Goal: Task Accomplishment & Management: Manage account settings

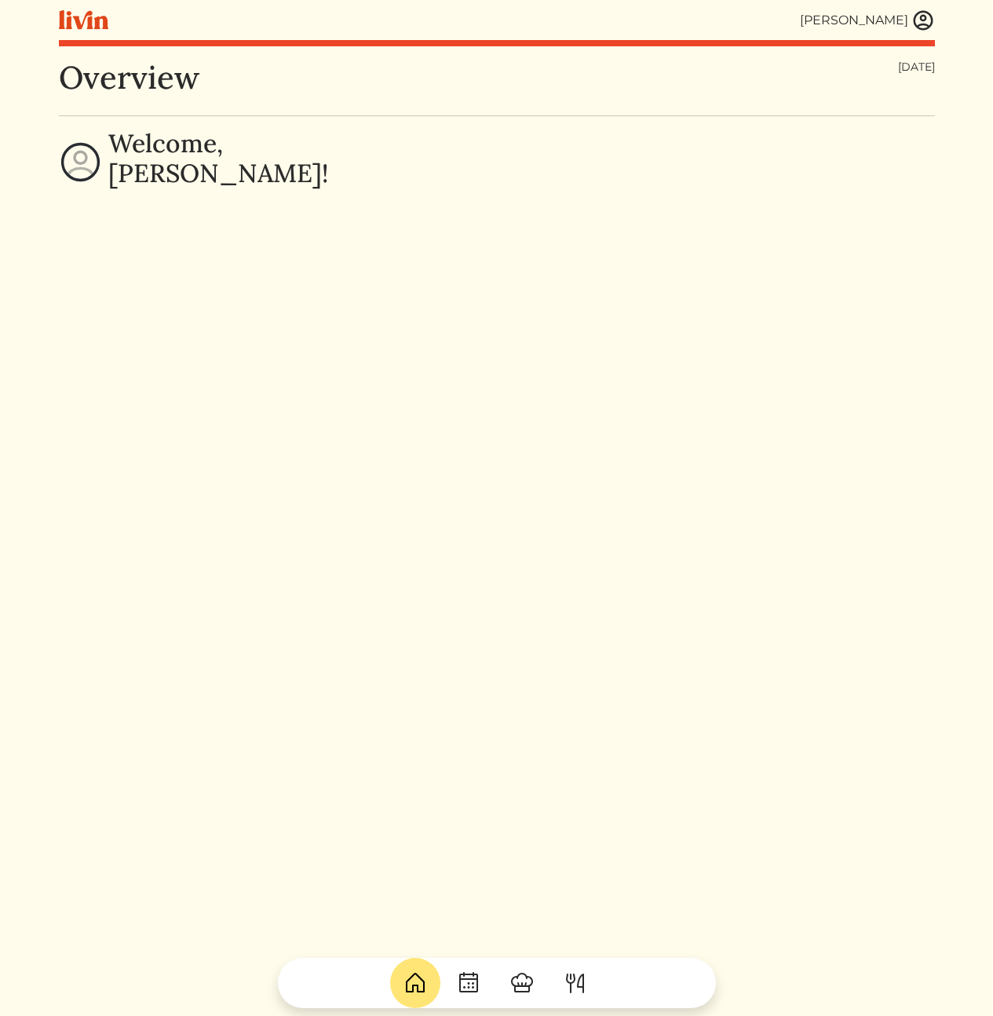
click at [918, 14] on img at bounding box center [923, 21] width 24 height 24
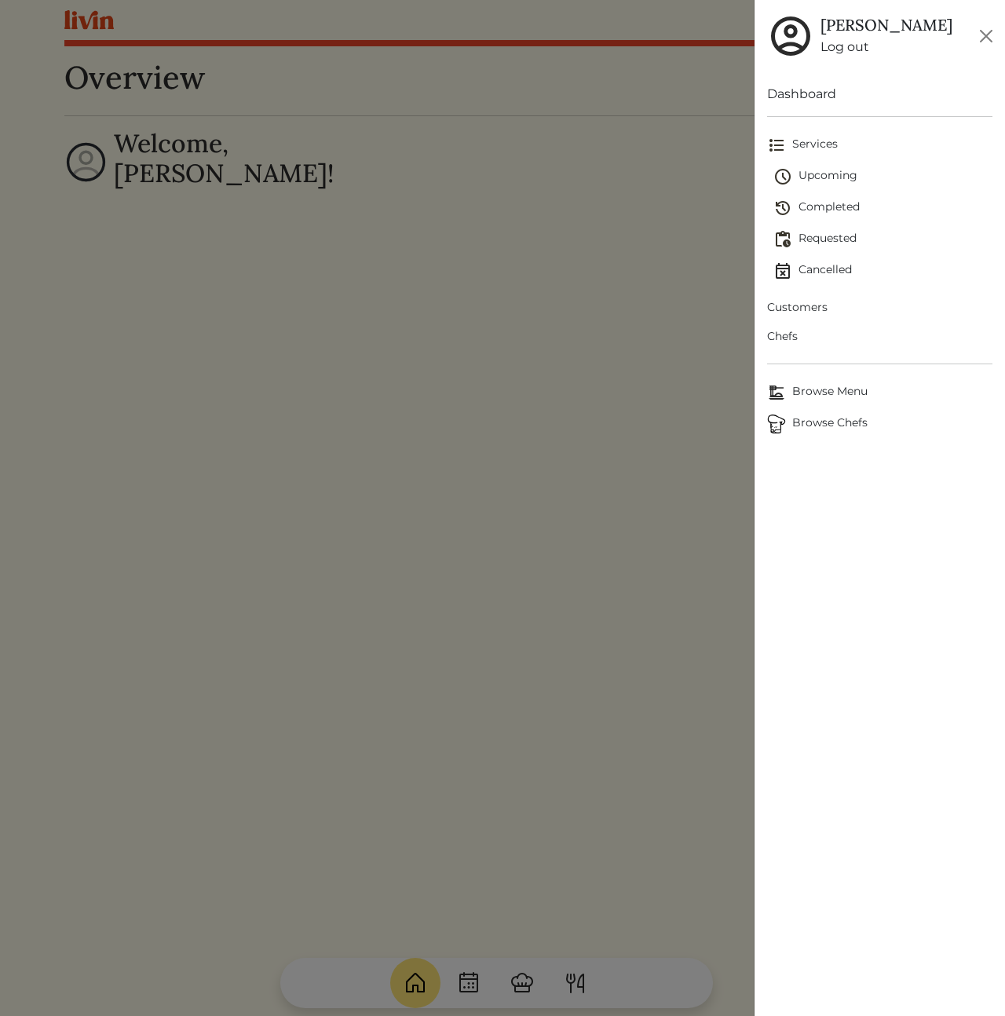
click at [773, 310] on span "Customers" at bounding box center [879, 307] width 225 height 16
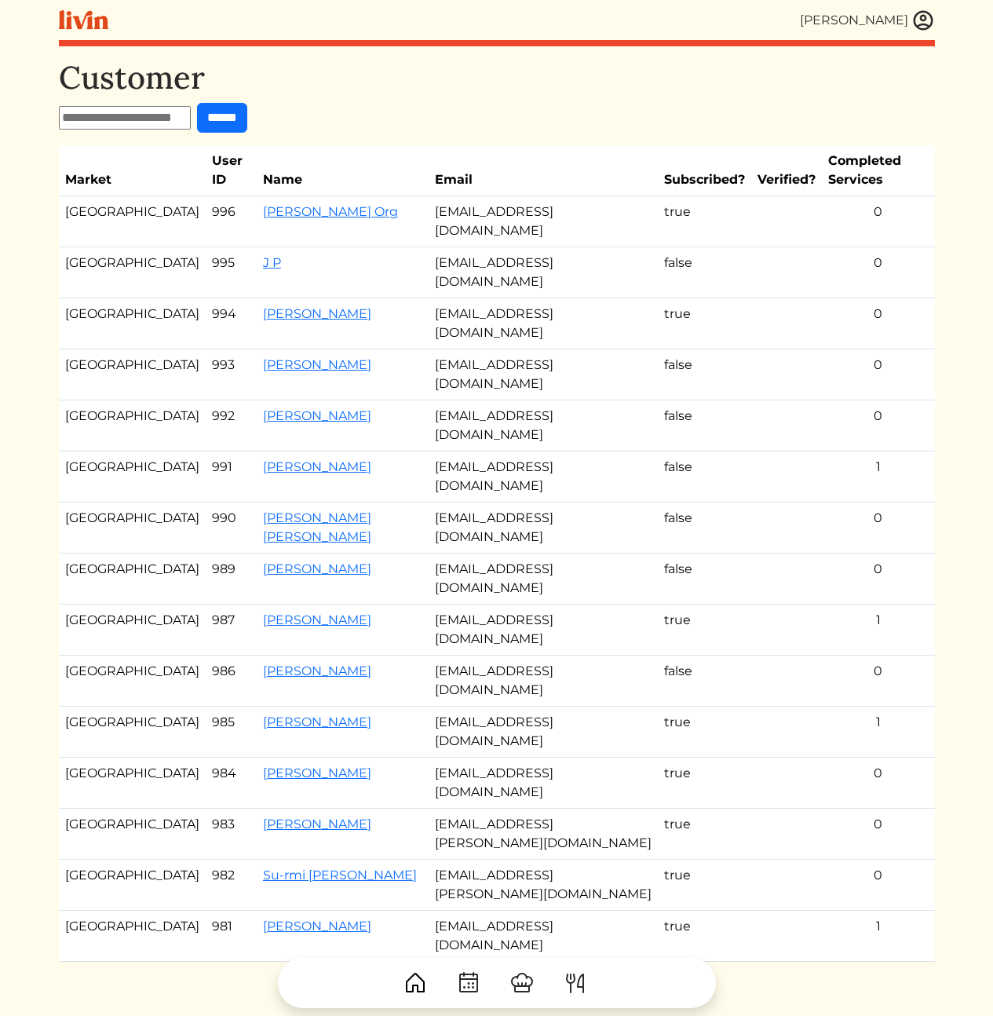
click at [126, 108] on input "text" at bounding box center [125, 118] width 132 height 24
paste input "**********"
type input "**********"
click at [252, 115] on input "******" at bounding box center [236, 118] width 50 height 30
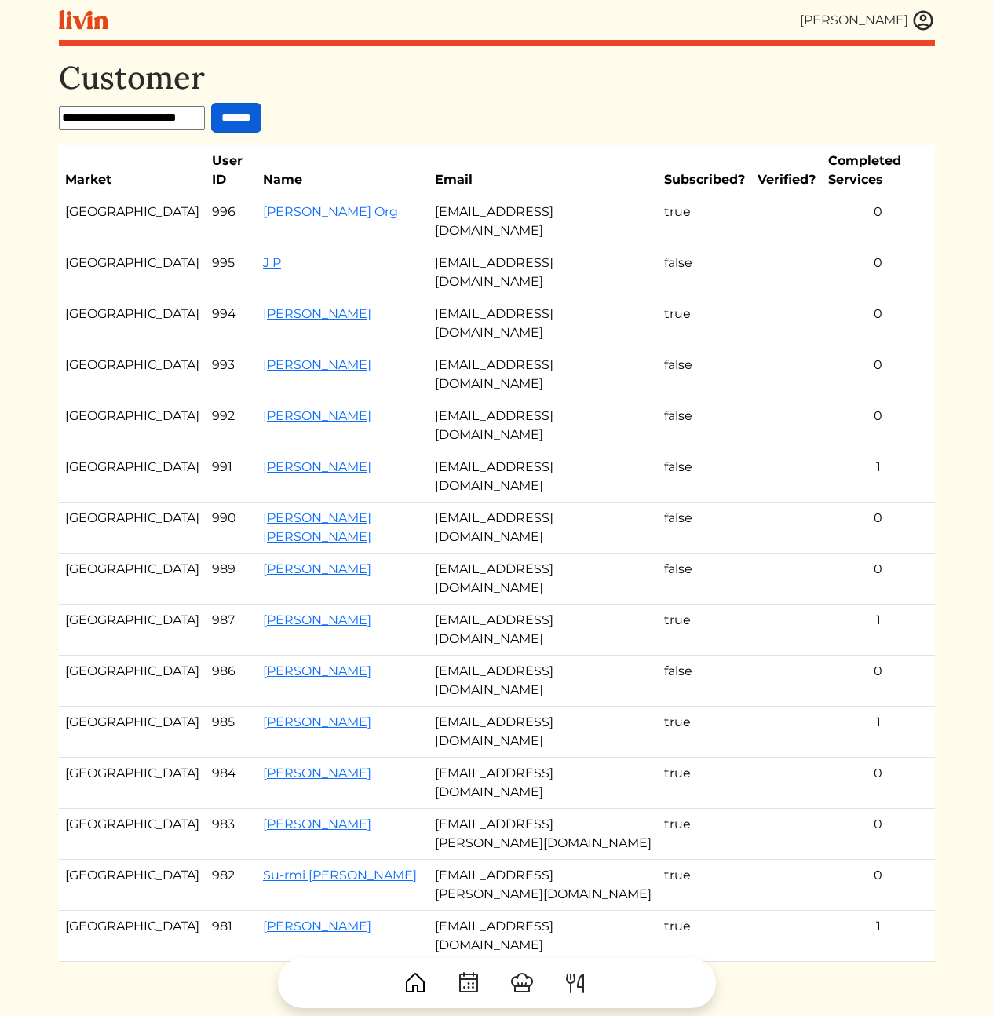
scroll to position [0, 0]
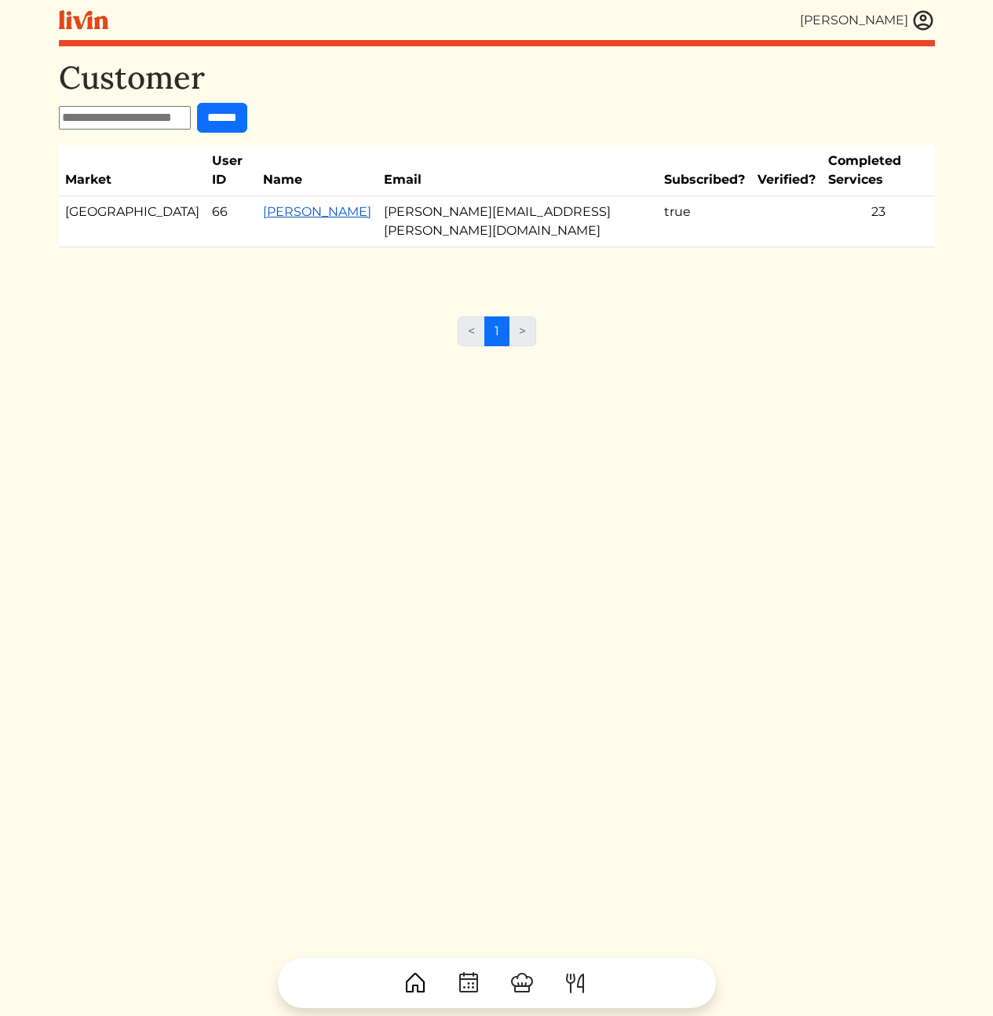
click at [263, 204] on link "[PERSON_NAME]" at bounding box center [317, 211] width 108 height 15
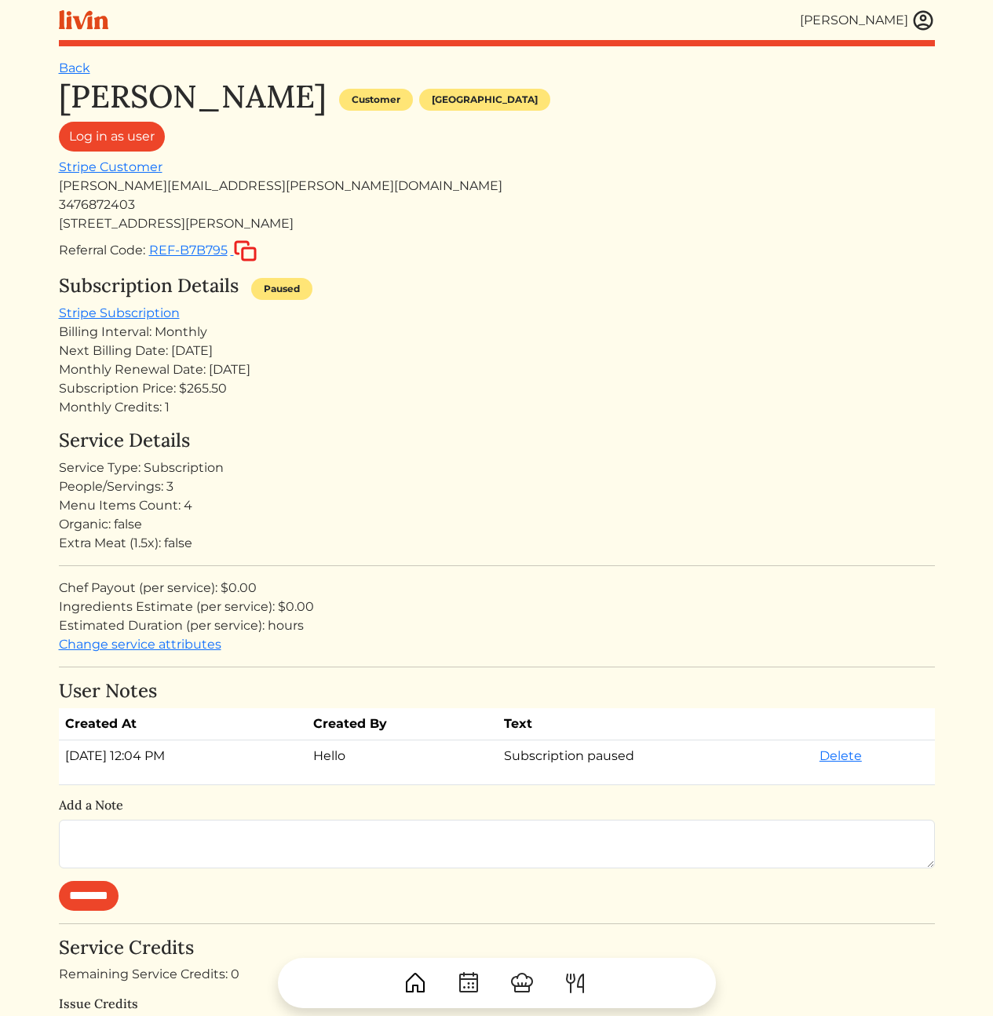
click at [286, 381] on div "Subscription Price: $265.50" at bounding box center [497, 388] width 876 height 19
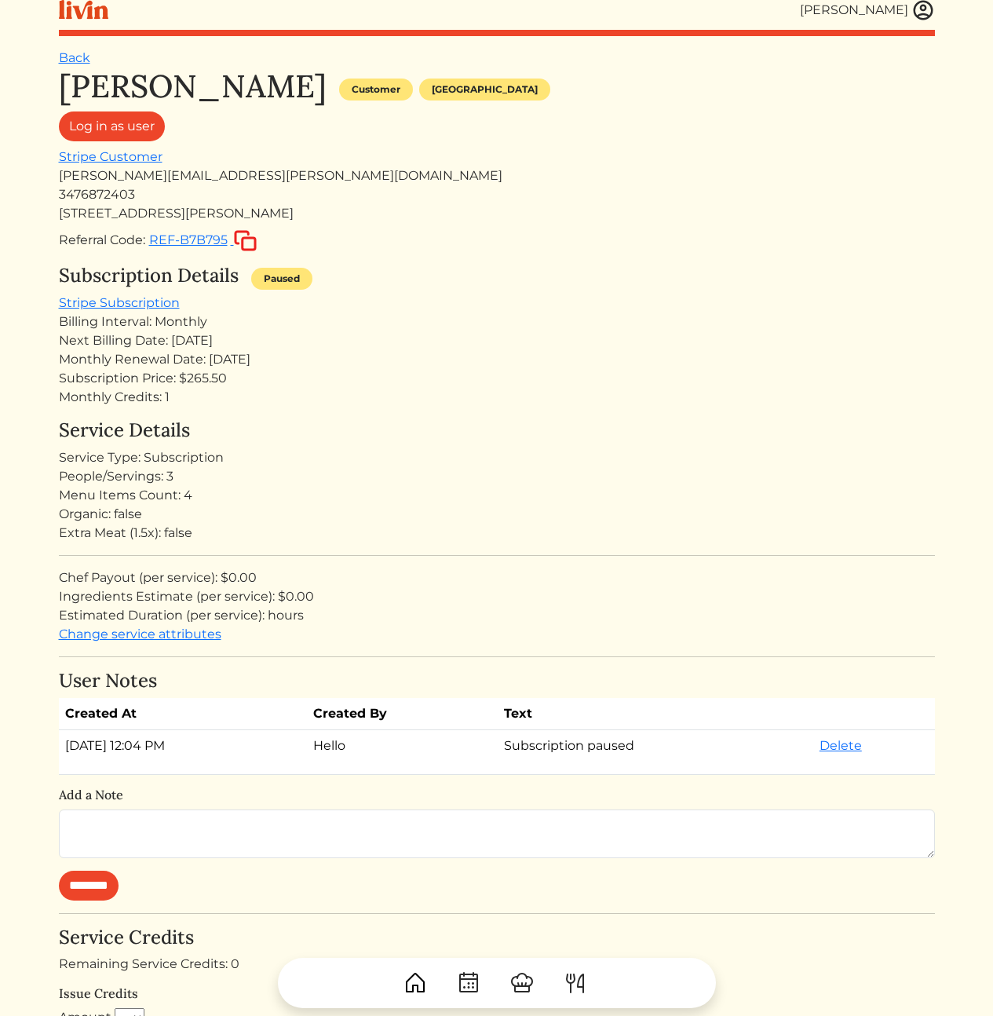
click at [624, 750] on p "Subscription paused" at bounding box center [655, 745] width 303 height 19
click at [459, 356] on div "Monthly Renewal Date: [DATE]" at bounding box center [497, 359] width 876 height 19
drag, startPoint x: 422, startPoint y: 210, endPoint x: 487, endPoint y: 534, distance: 330.5
drag, startPoint x: 487, startPoint y: 535, endPoint x: 520, endPoint y: 569, distance: 47.7
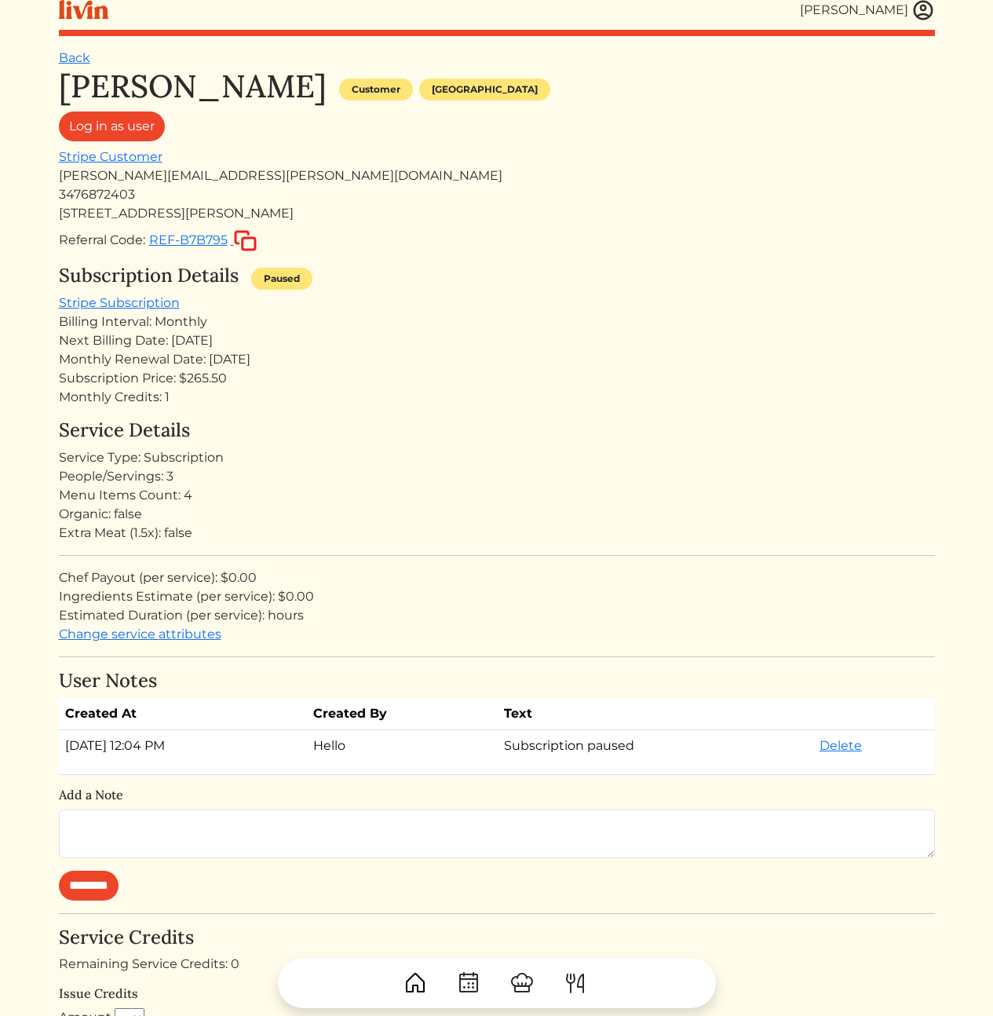
click at [487, 535] on div "Extra Meat (1.5x): false" at bounding box center [497, 533] width 876 height 19
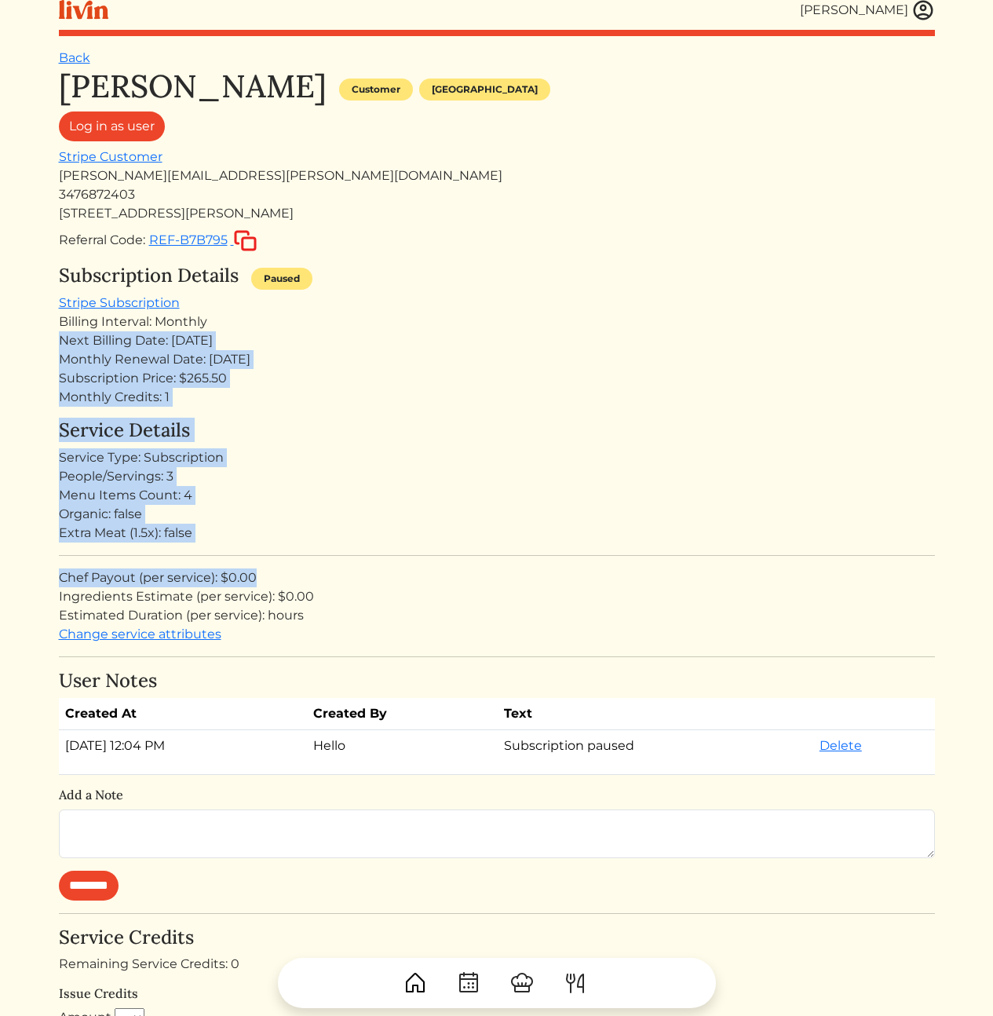
drag, startPoint x: 526, startPoint y: 569, endPoint x: 522, endPoint y: 287, distance: 281.8
click at [522, 287] on div "Subscription Details Paused" at bounding box center [497, 279] width 876 height 29
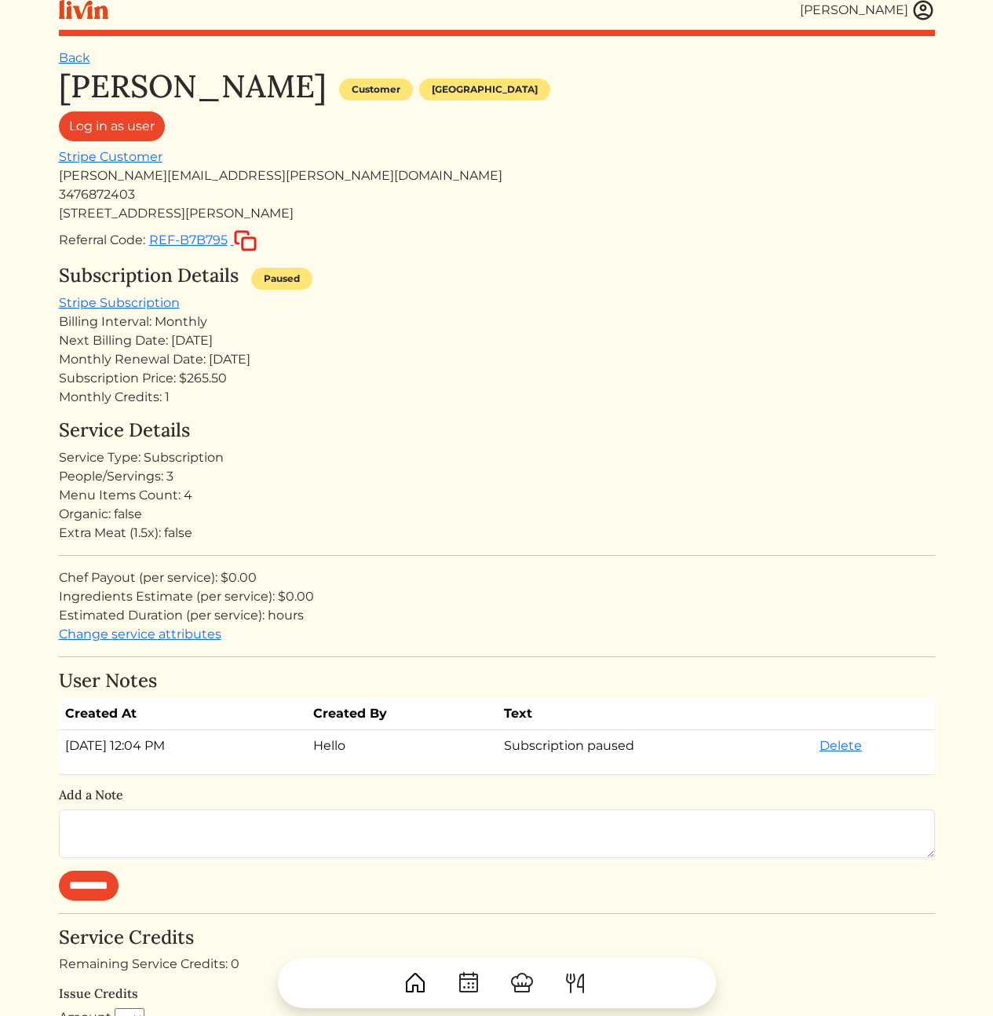
click at [586, 456] on div "Service Type: Subscription" at bounding box center [497, 457] width 876 height 19
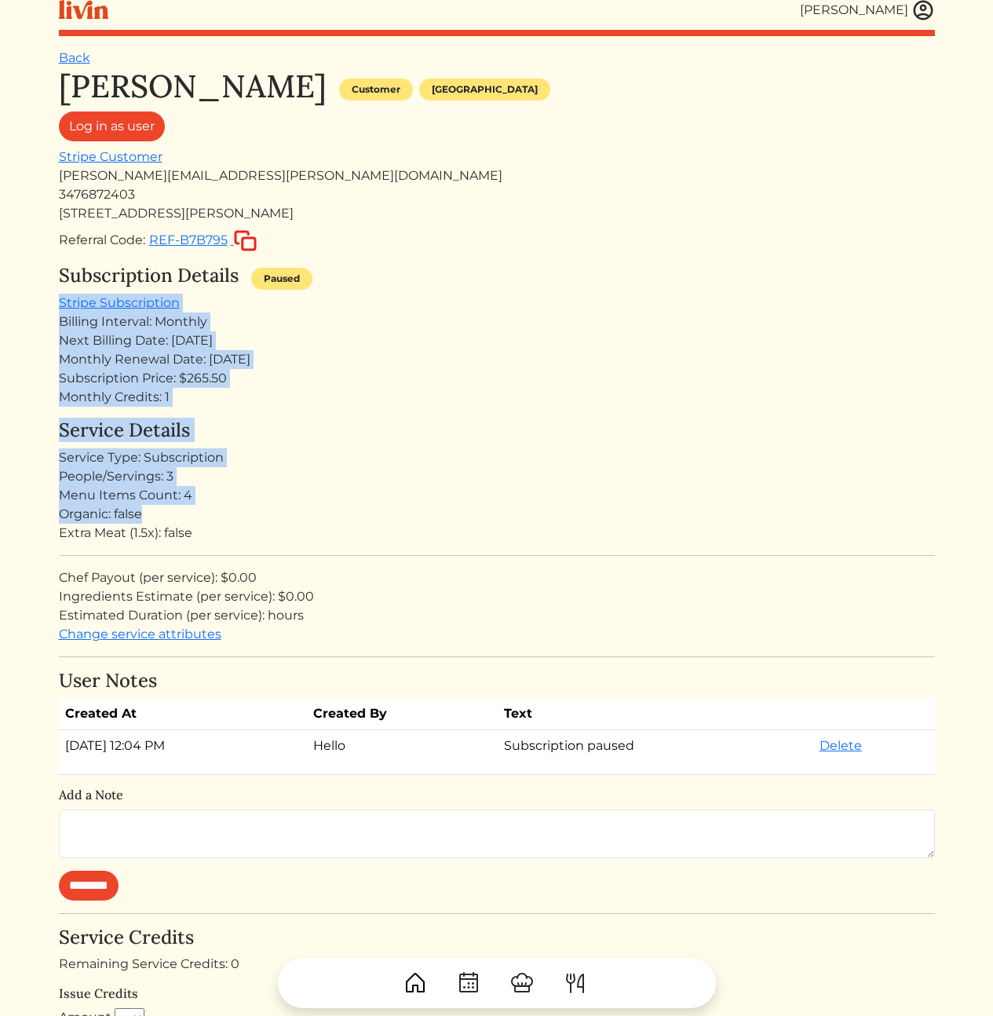
drag, startPoint x: 343, startPoint y: 284, endPoint x: 428, endPoint y: 579, distance: 307.1
drag, startPoint x: 429, startPoint y: 570, endPoint x: 346, endPoint y: 254, distance: 326.9
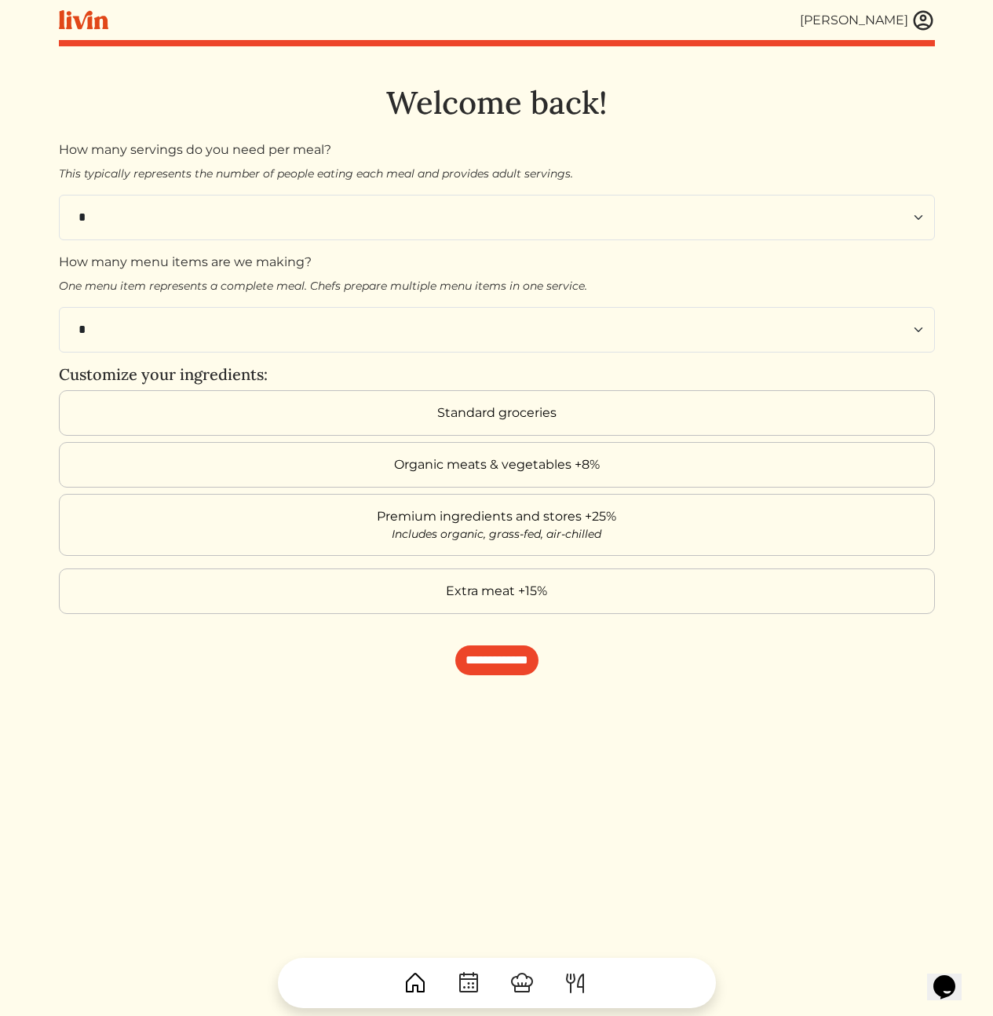
click at [403, 93] on h1 "Welcome back!" at bounding box center [497, 103] width 876 height 38
drag, startPoint x: 301, startPoint y: 82, endPoint x: 680, endPoint y: 164, distance: 387.2
click at [680, 164] on div "[PERSON_NAME] [PERSON_NAME] Log out Dashboard Services Upcoming Completed Reque…" at bounding box center [496, 508] width 895 height 1016
click at [678, 168] on p "This typically represents the number of people eating each meal and provides ad…" at bounding box center [497, 174] width 876 height 16
drag, startPoint x: 671, startPoint y: 188, endPoint x: 436, endPoint y: 78, distance: 258.8
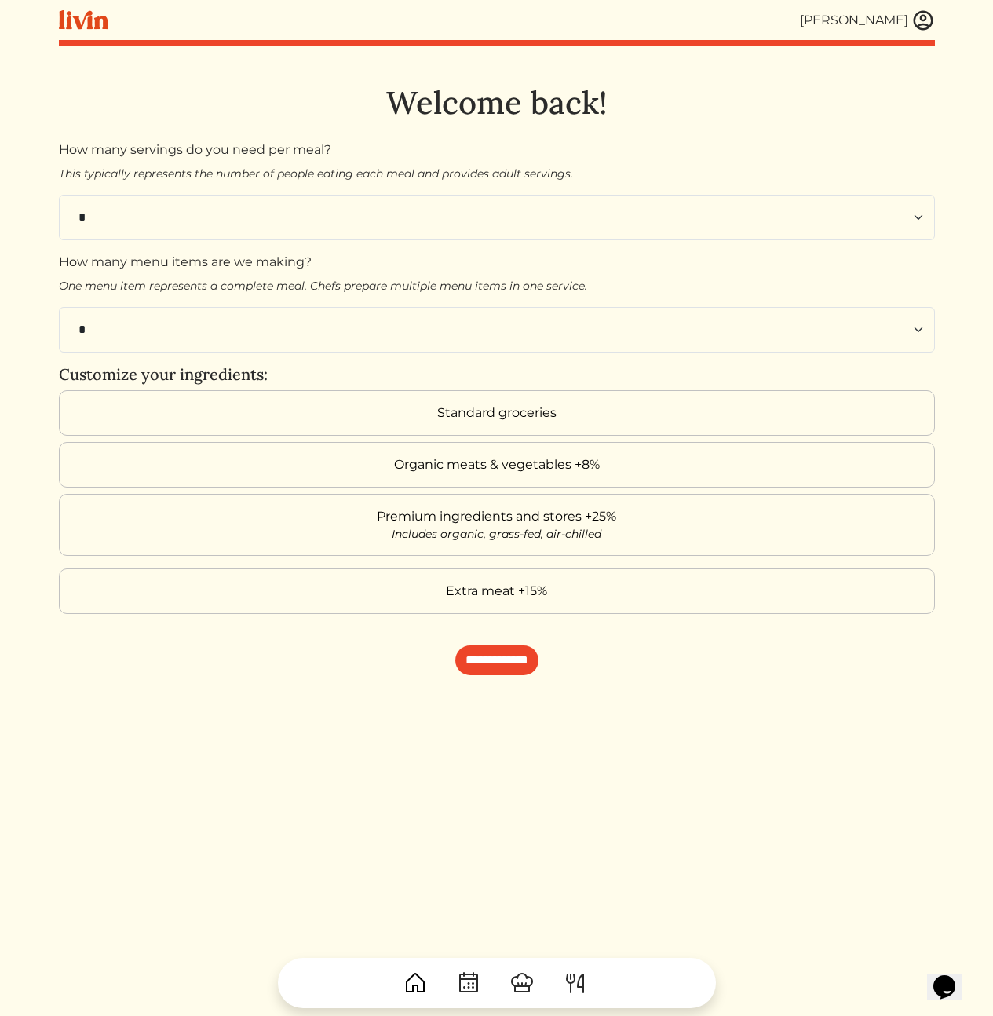
click at [486, 71] on div "[PERSON_NAME] [PERSON_NAME] Log out Dashboard Services Upcoming Completed Reque…" at bounding box center [496, 508] width 895 height 1016
drag, startPoint x: 398, startPoint y: 87, endPoint x: 644, endPoint y: 157, distance: 255.4
click at [644, 152] on div "**********" at bounding box center [497, 379] width 876 height 591
click at [646, 166] on p "This typically represents the number of people eating each meal and provides ad…" at bounding box center [497, 174] width 876 height 16
click at [917, 20] on img at bounding box center [923, 21] width 24 height 24
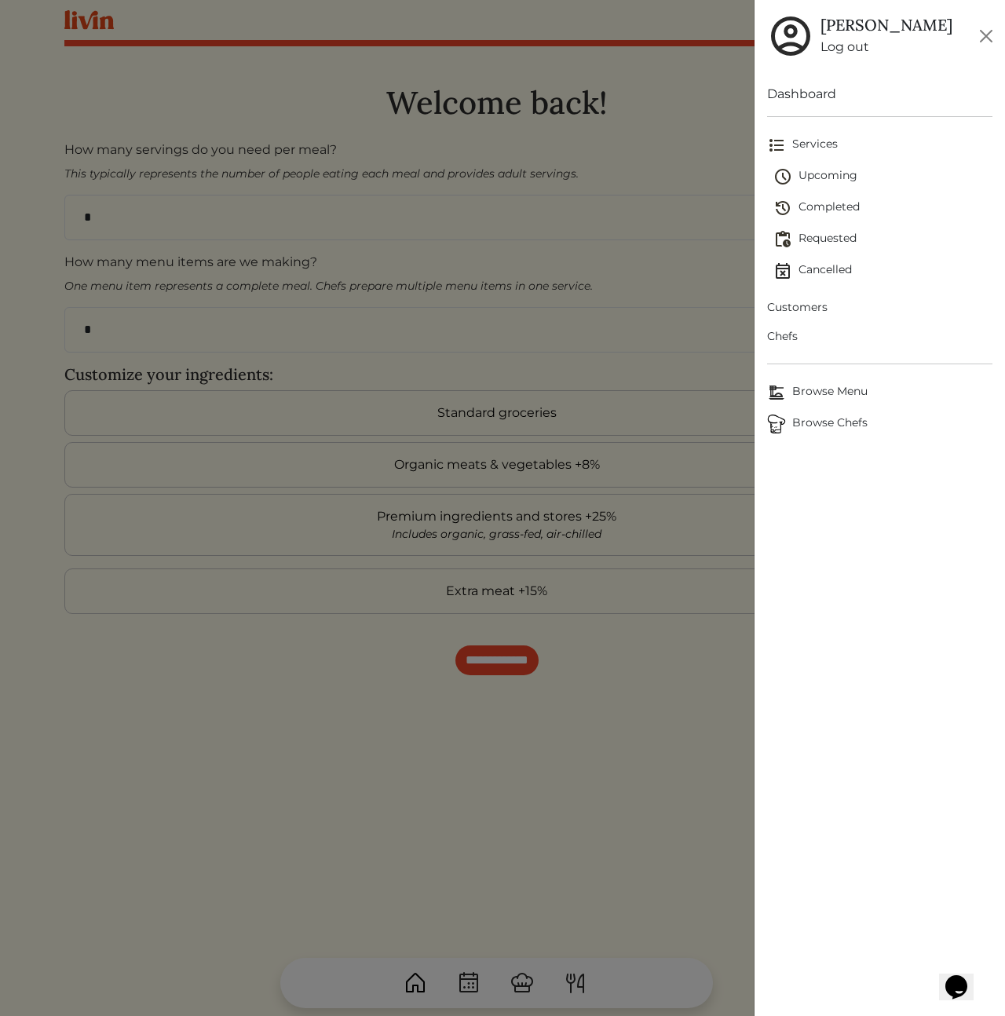
click at [801, 305] on span "Customers" at bounding box center [879, 307] width 225 height 16
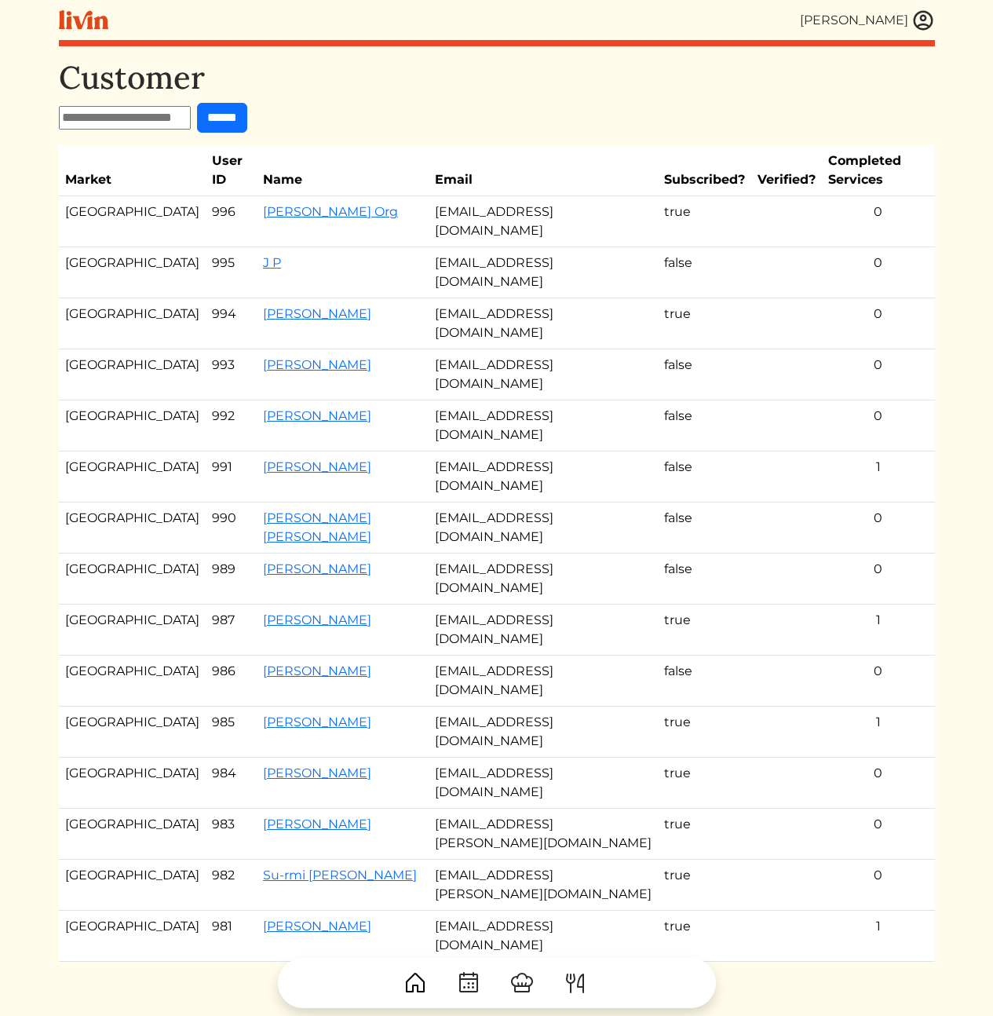
click at [105, 126] on input "text" at bounding box center [125, 118] width 132 height 24
paste input "**********"
type input "**********"
click at [243, 125] on input "******" at bounding box center [236, 118] width 50 height 30
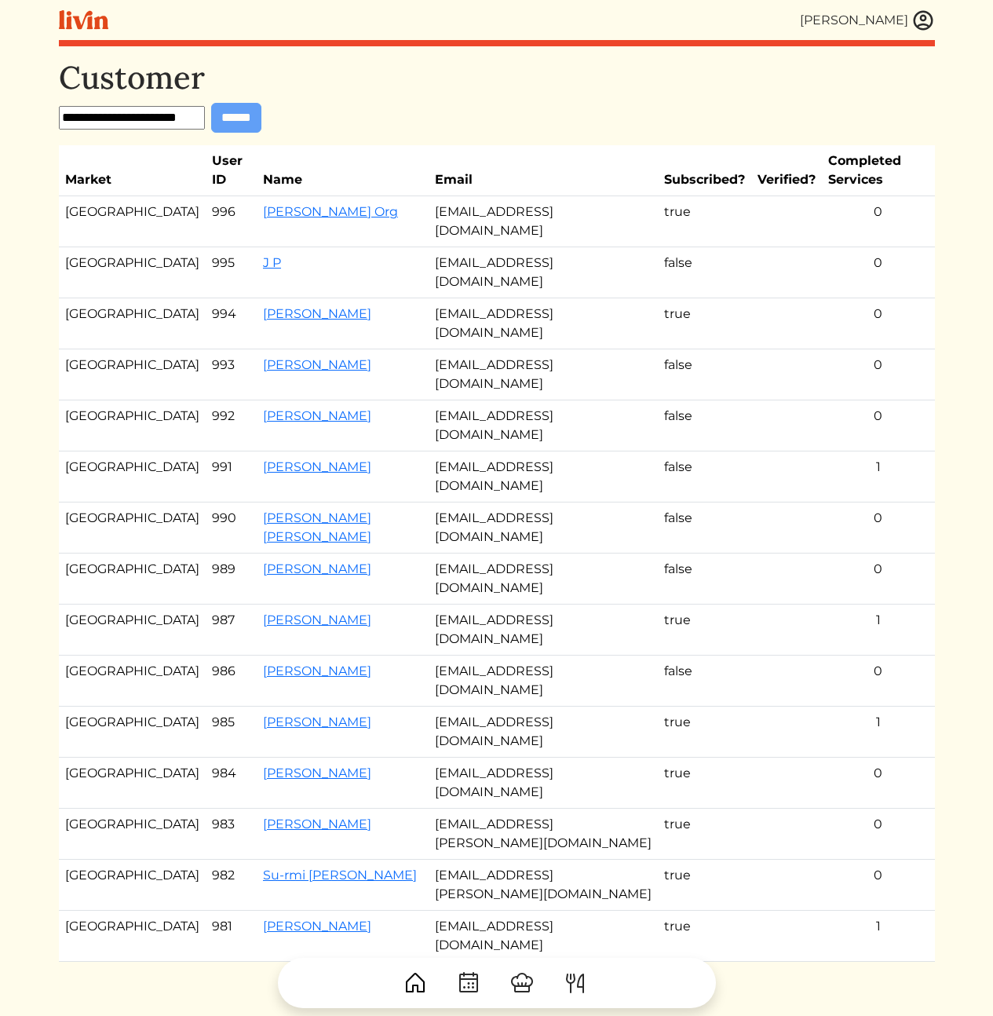
scroll to position [0, 0]
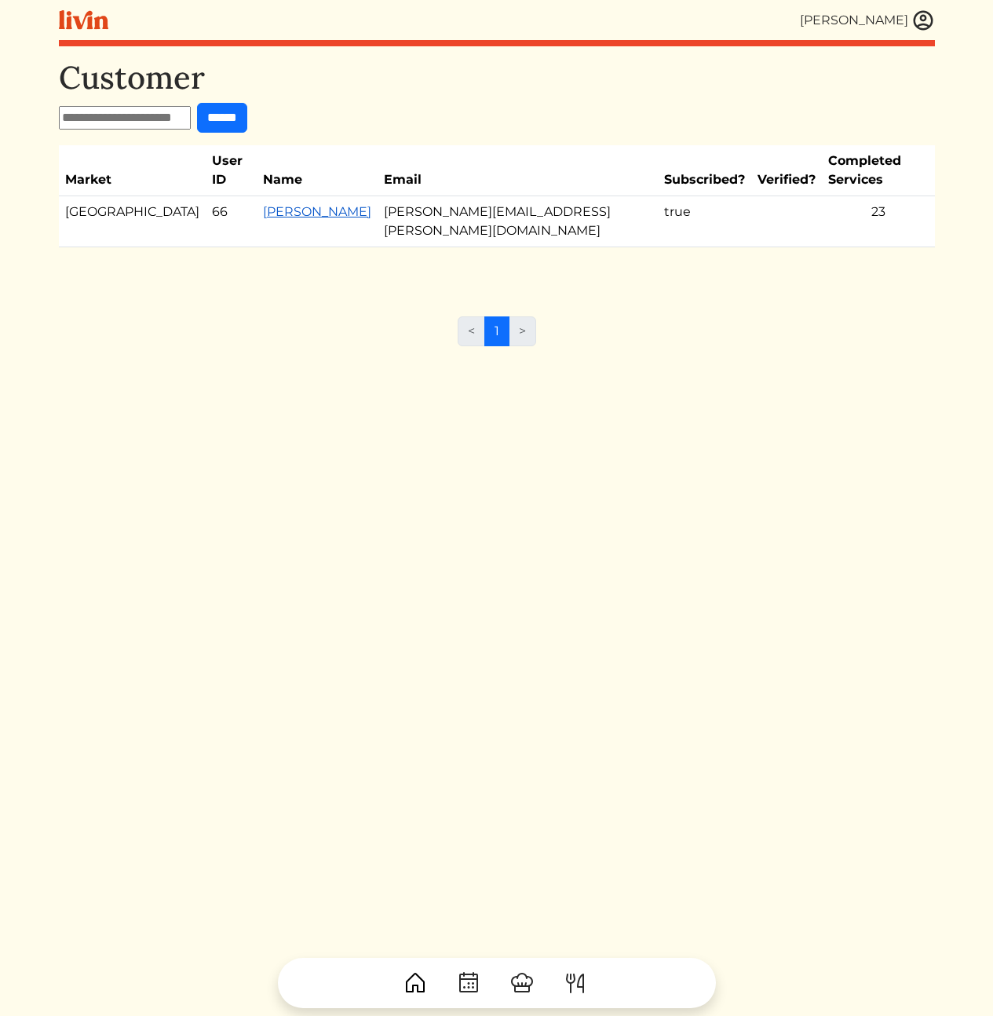
click at [263, 204] on link "[PERSON_NAME]" at bounding box center [317, 211] width 108 height 15
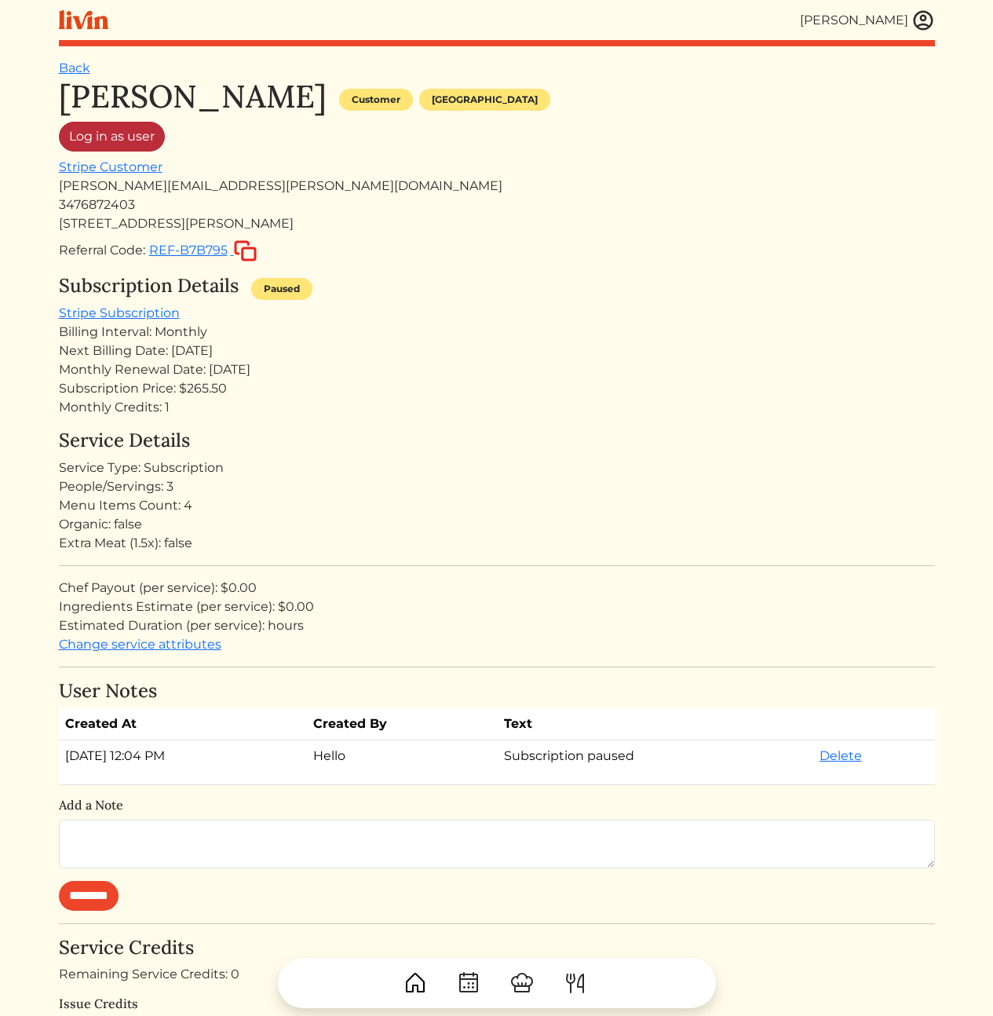
click at [113, 134] on link "Log in as user" at bounding box center [112, 137] width 106 height 30
